Goal: Task Accomplishment & Management: Use online tool/utility

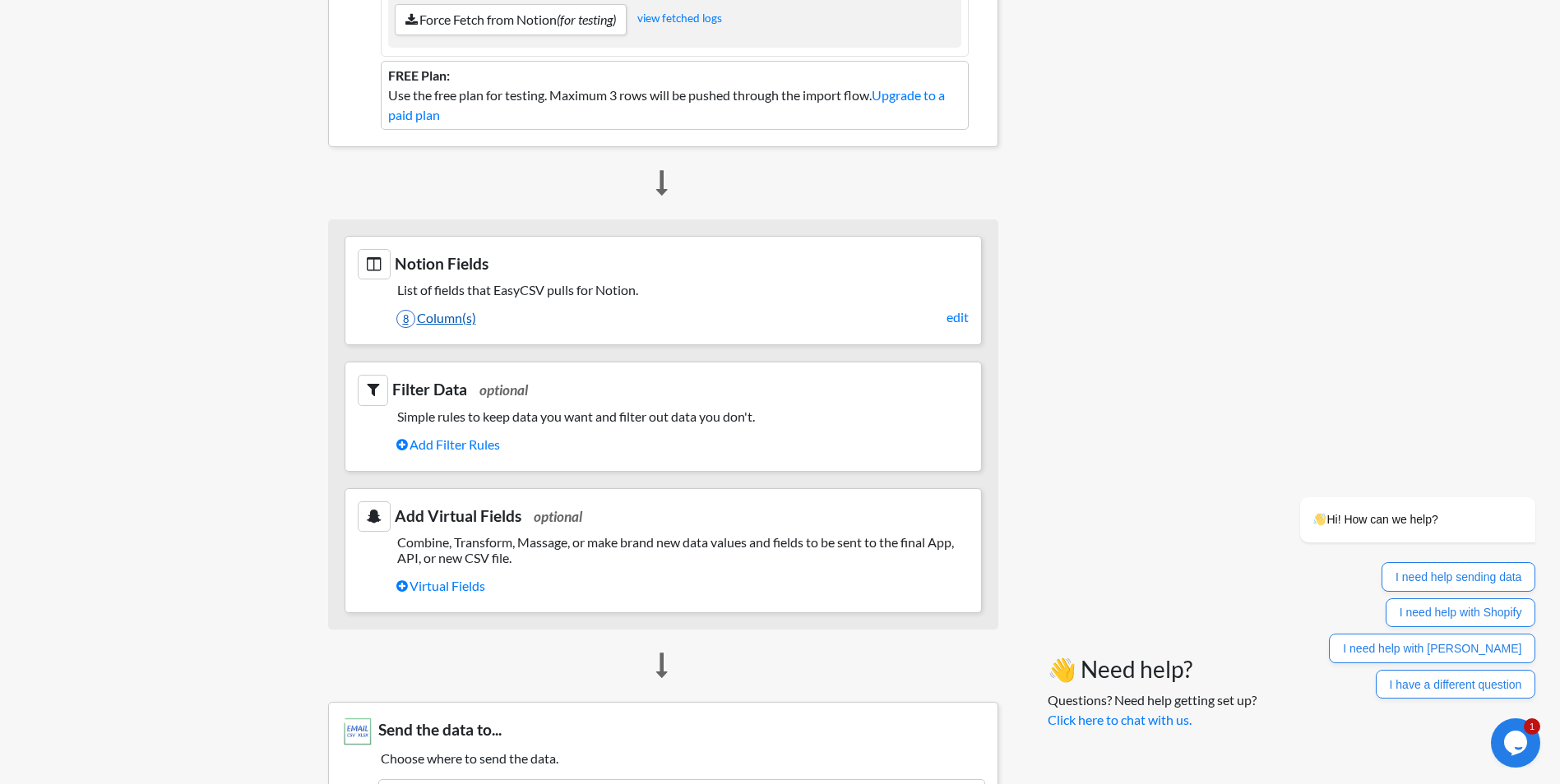
scroll to position [411, 0]
click at [448, 320] on link "8 Column(s)" at bounding box center [682, 317] width 573 height 28
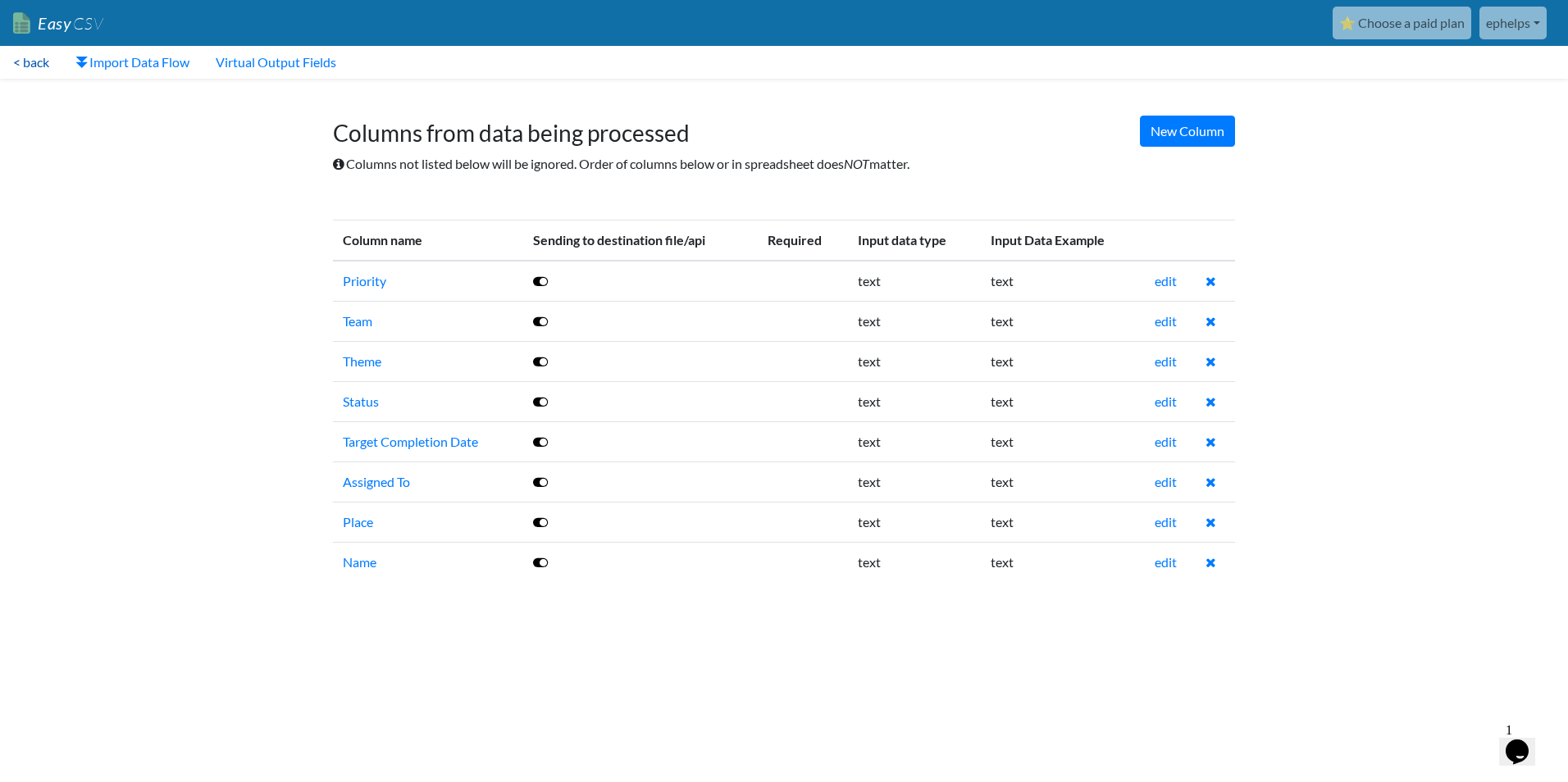
click at [29, 58] on link "< back" at bounding box center [31, 62] width 62 height 33
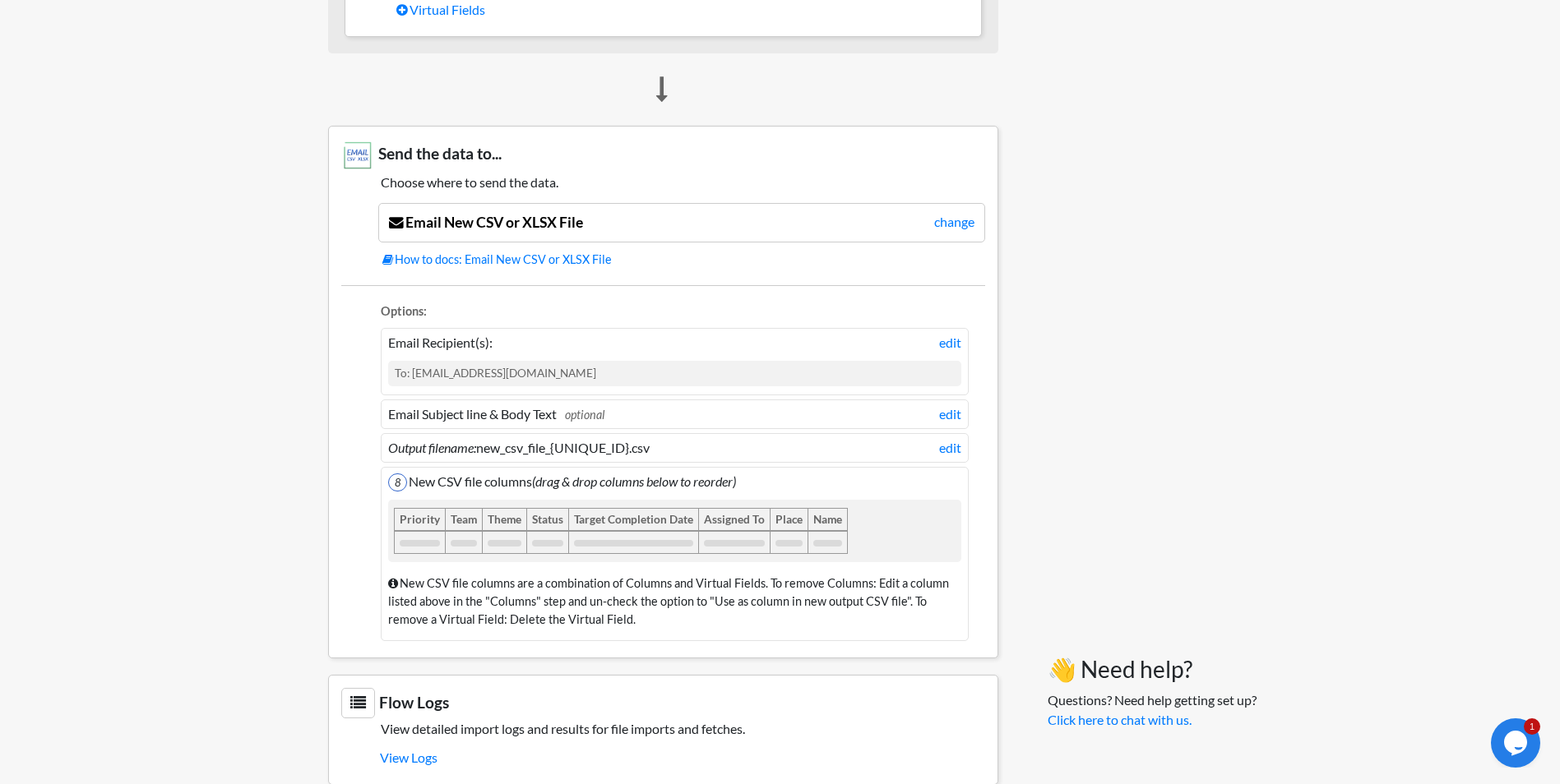
scroll to position [1017, 0]
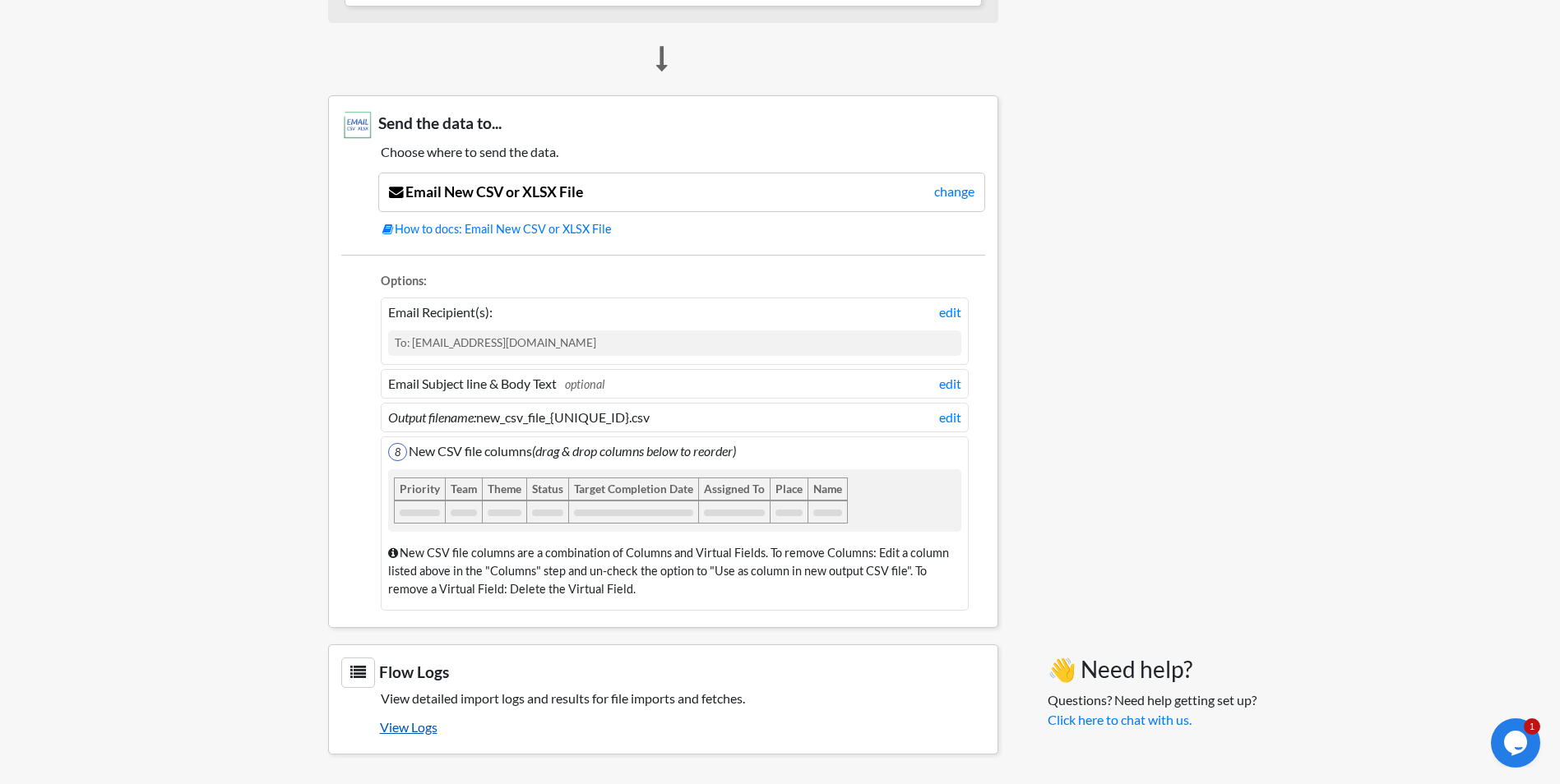
click at [414, 733] on link "View Logs" at bounding box center [682, 727] width 605 height 28
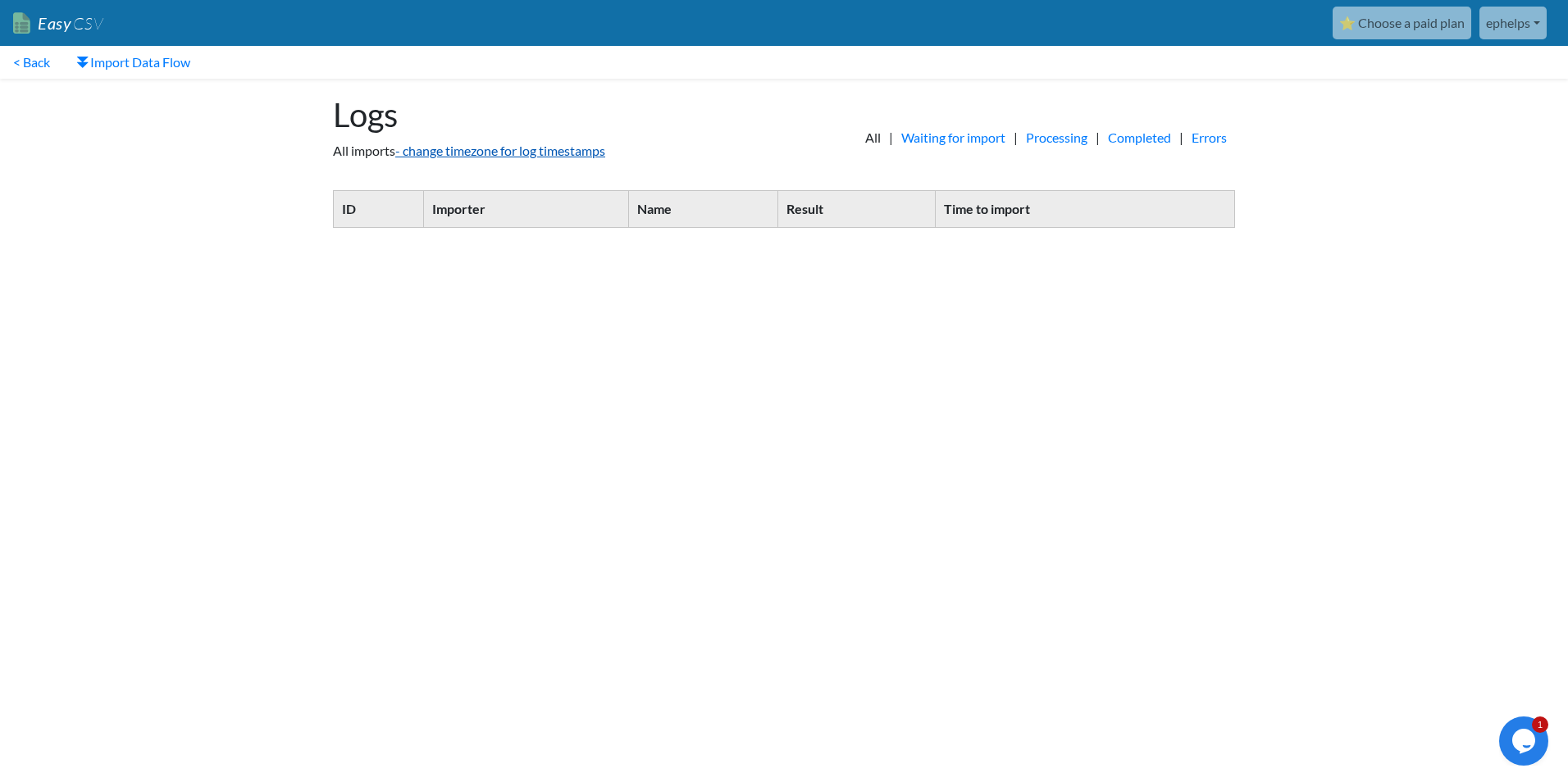
click at [472, 155] on link "- change timezone for log timestamps" at bounding box center [500, 150] width 210 height 15
